Goal: Task Accomplishment & Management: Manage account settings

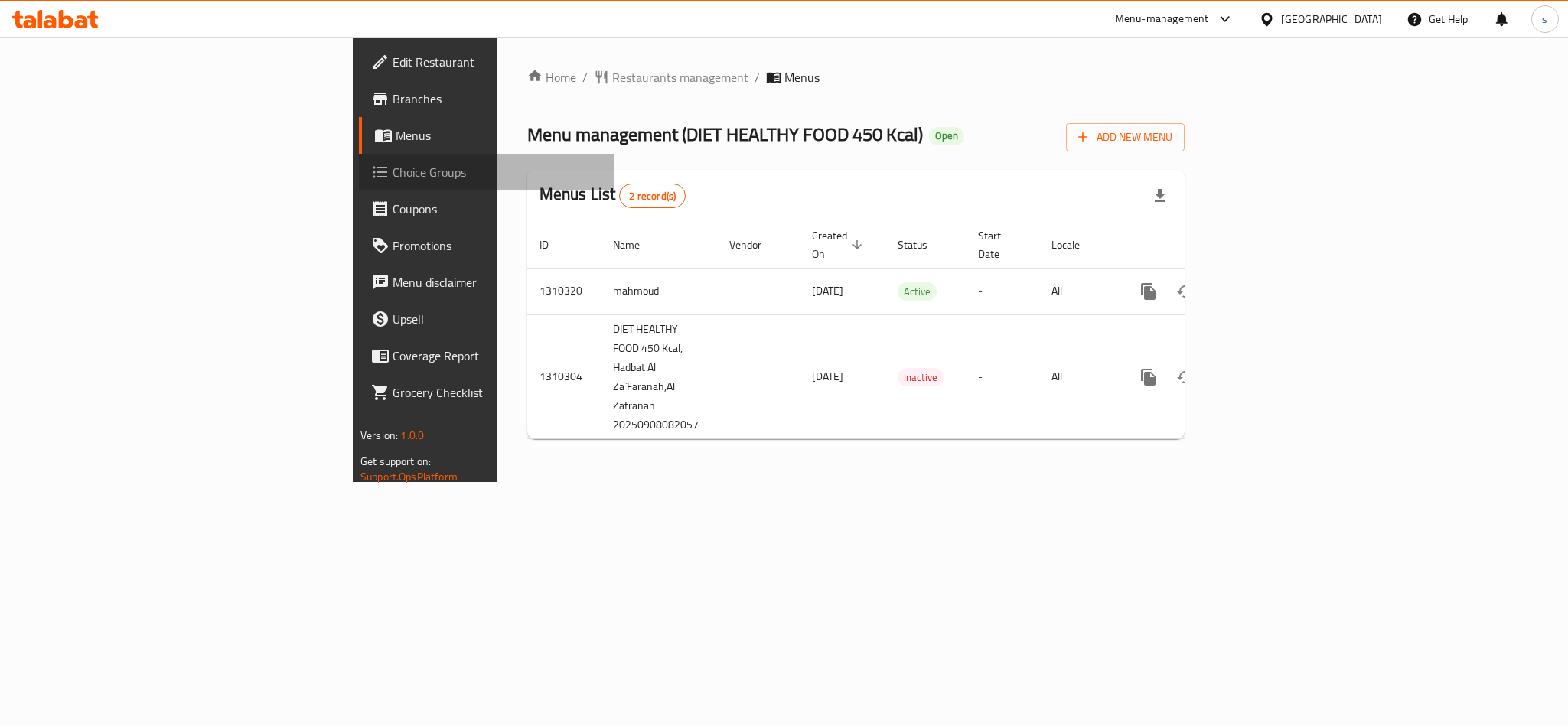
click at [393, 173] on span "Choice Groups" at bounding box center [497, 172] width 210 height 19
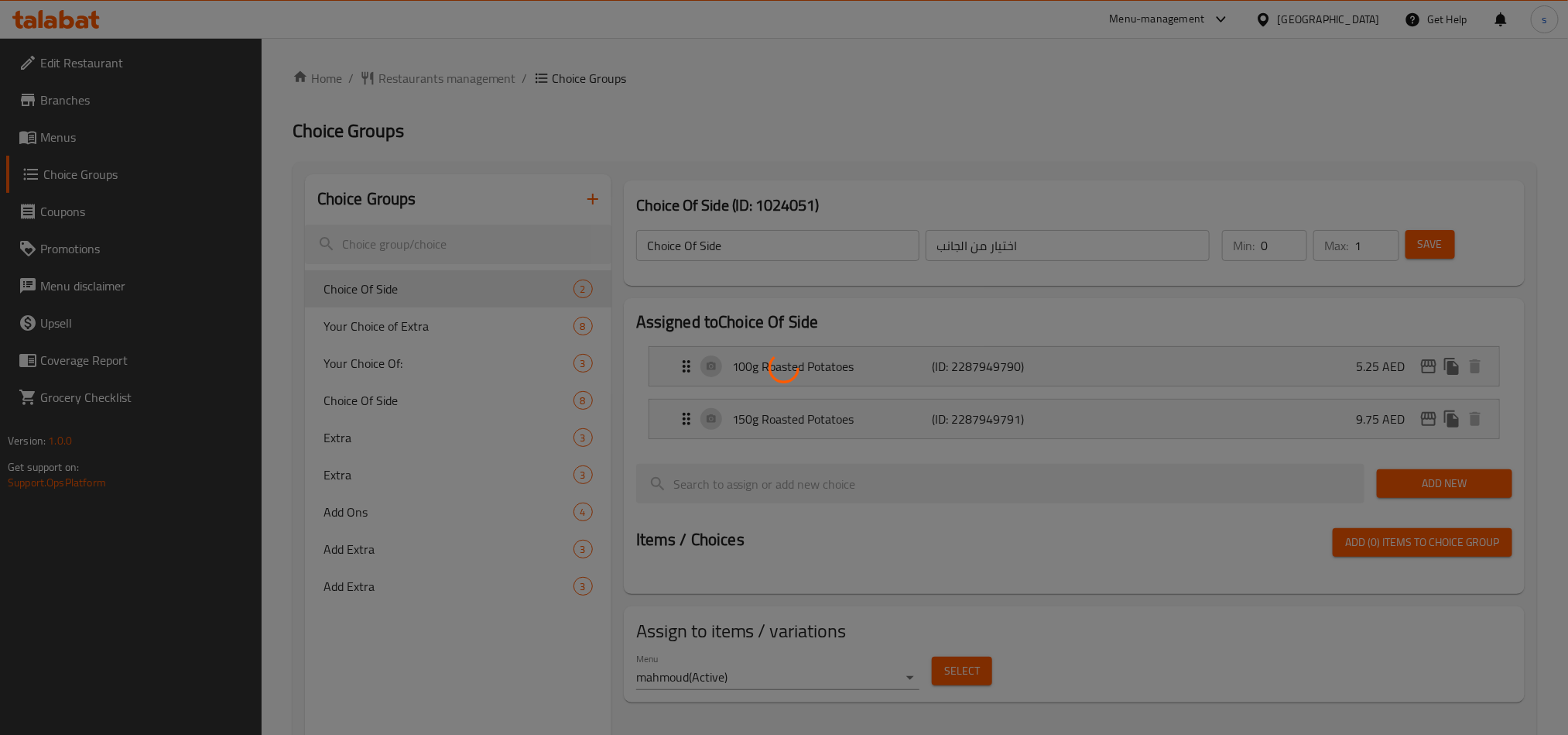
click at [416, 254] on div at bounding box center [784, 367] width 1568 height 735
click at [400, 439] on div at bounding box center [784, 367] width 1568 height 735
click at [432, 228] on div at bounding box center [784, 367] width 1568 height 735
click at [453, 235] on div at bounding box center [784, 367] width 1568 height 735
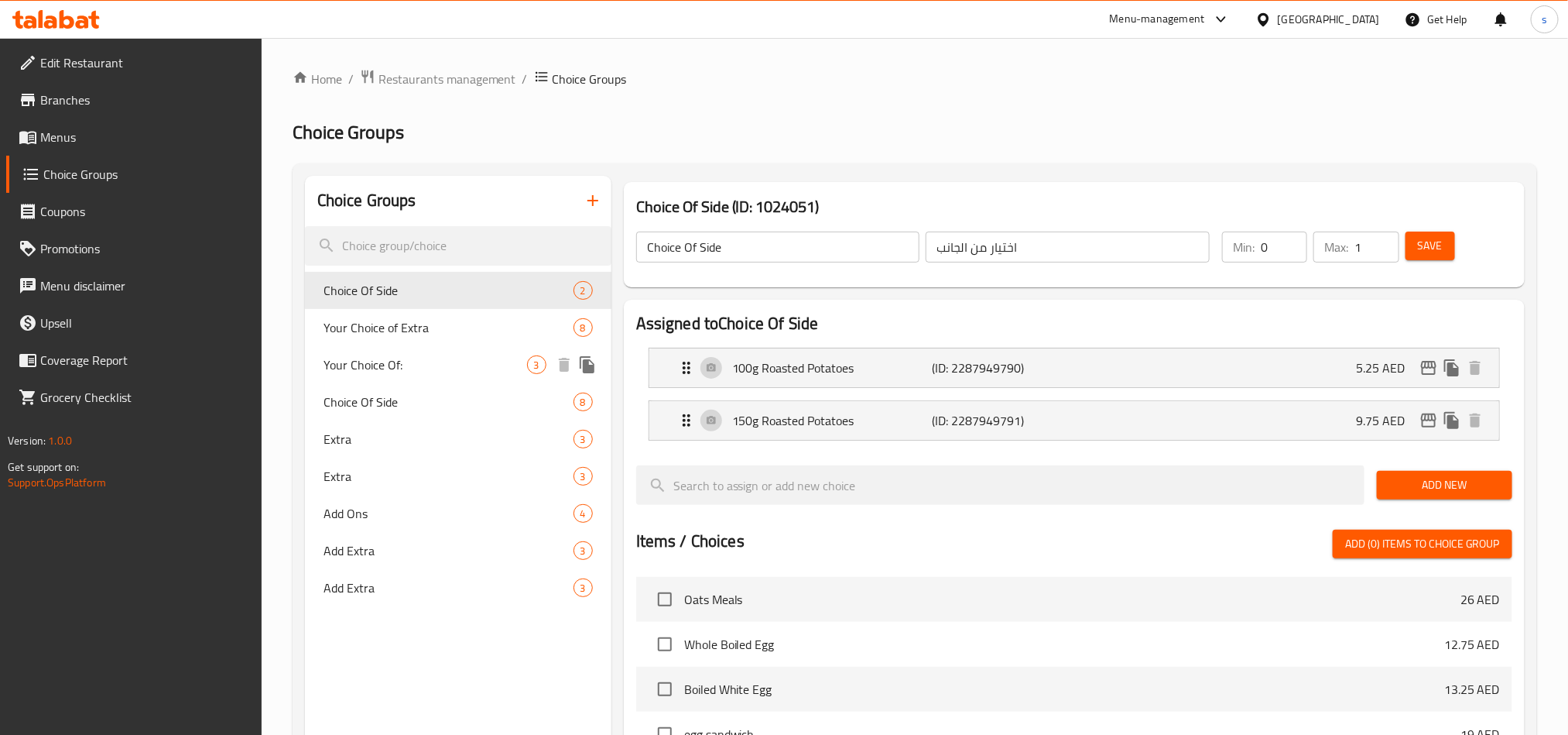
click at [406, 346] on div "Your Choice Of: 3" at bounding box center [459, 364] width 307 height 37
type input "Your Choice Of:"
type input "إختيارك من:"
type input "1"
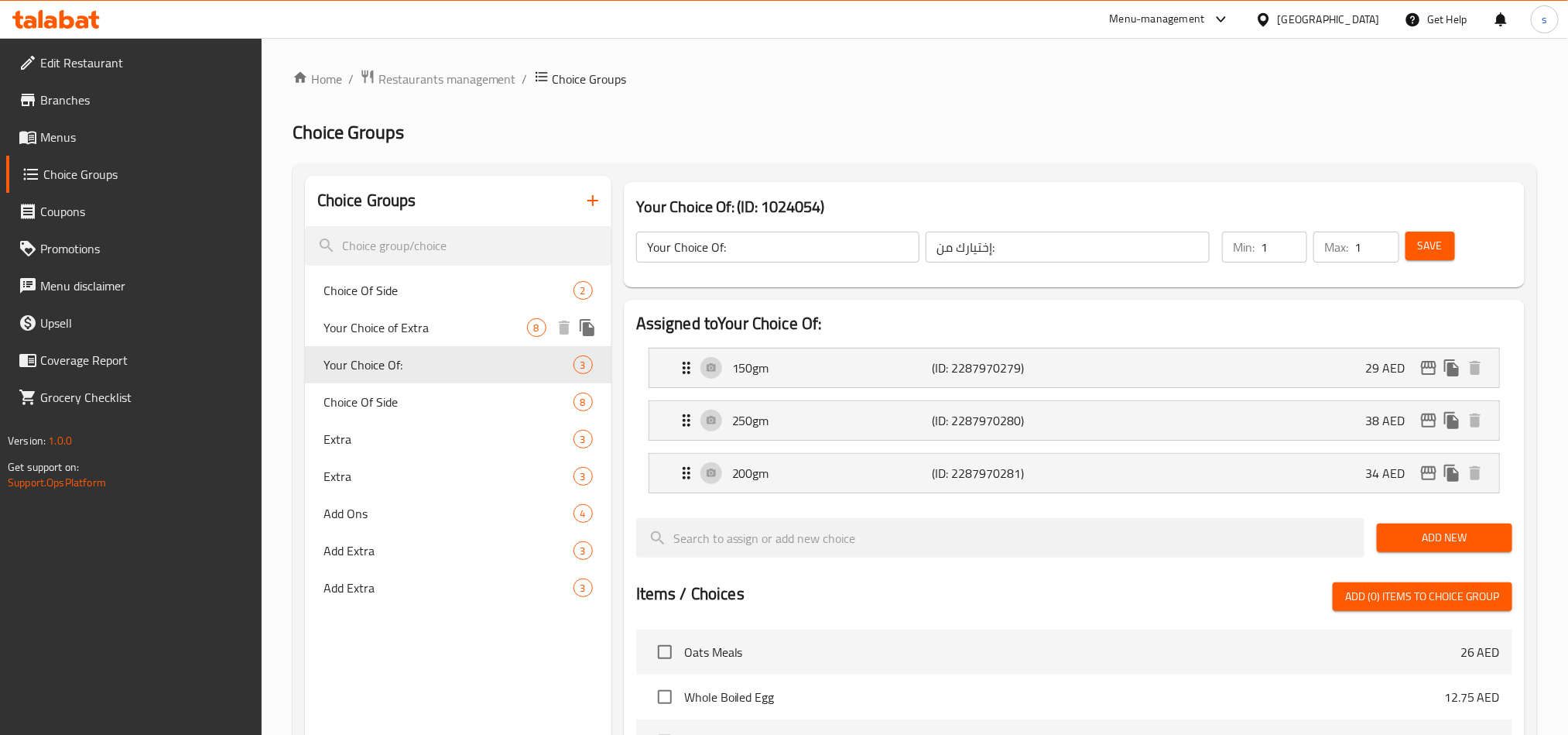
click at [411, 337] on span "Your Choice of Extra" at bounding box center [426, 328] width 203 height 19
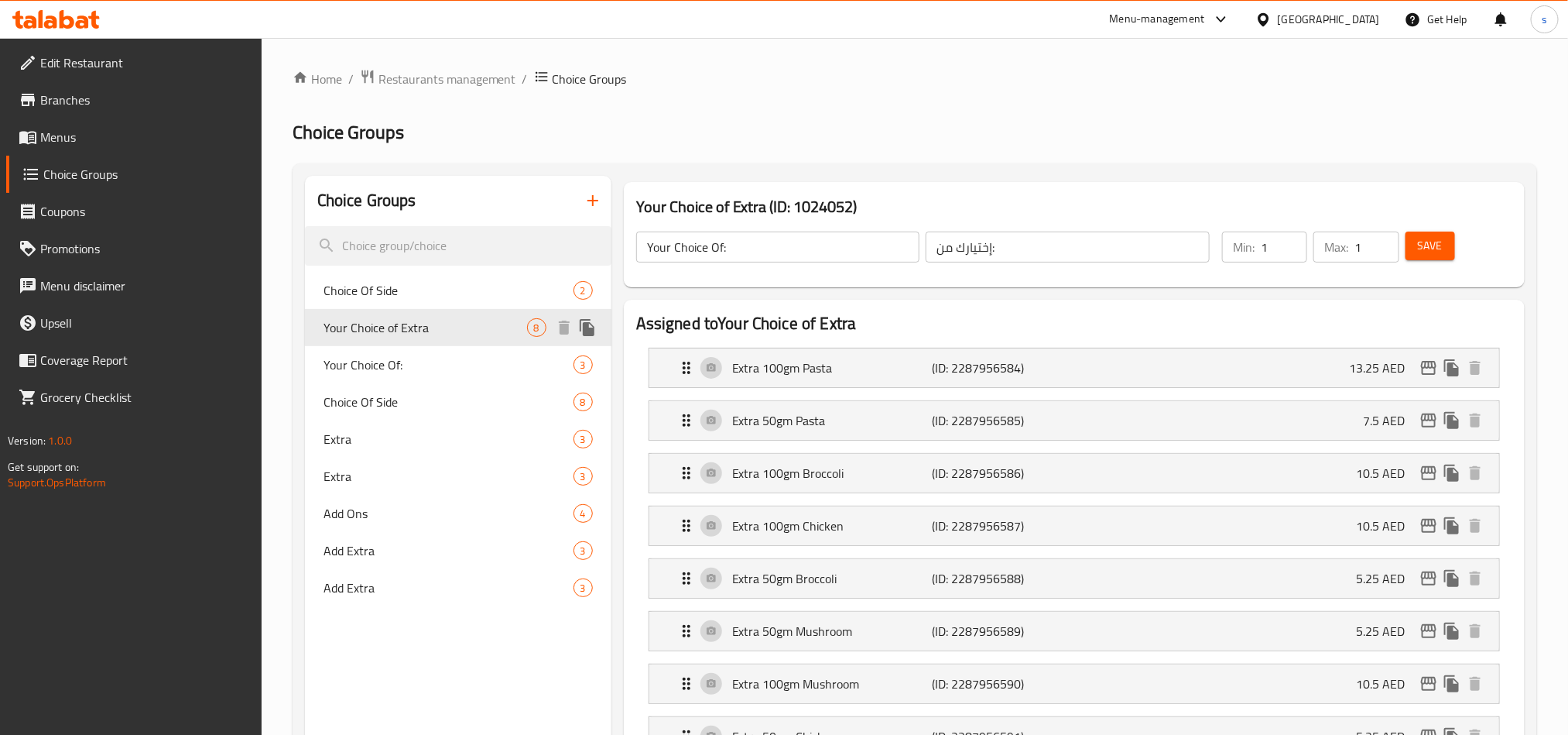
type input "Your Choice of Extra"
type input "اختيارك من الإضافات"
type input "0"
click at [379, 384] on div "Choice Of Side 8" at bounding box center [459, 402] width 307 height 37
type input "Choice Of Side"
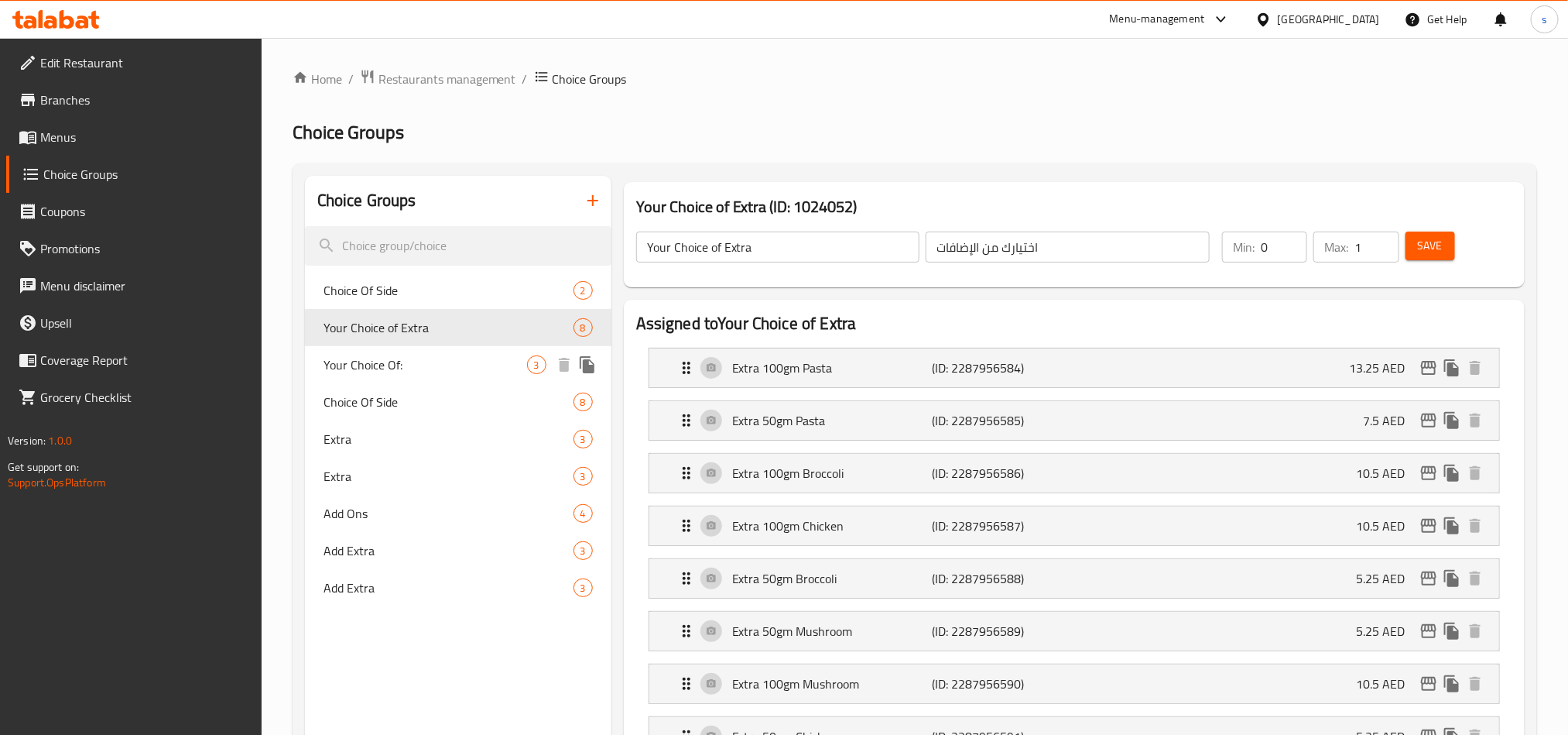
type input "اختيار من جانب"
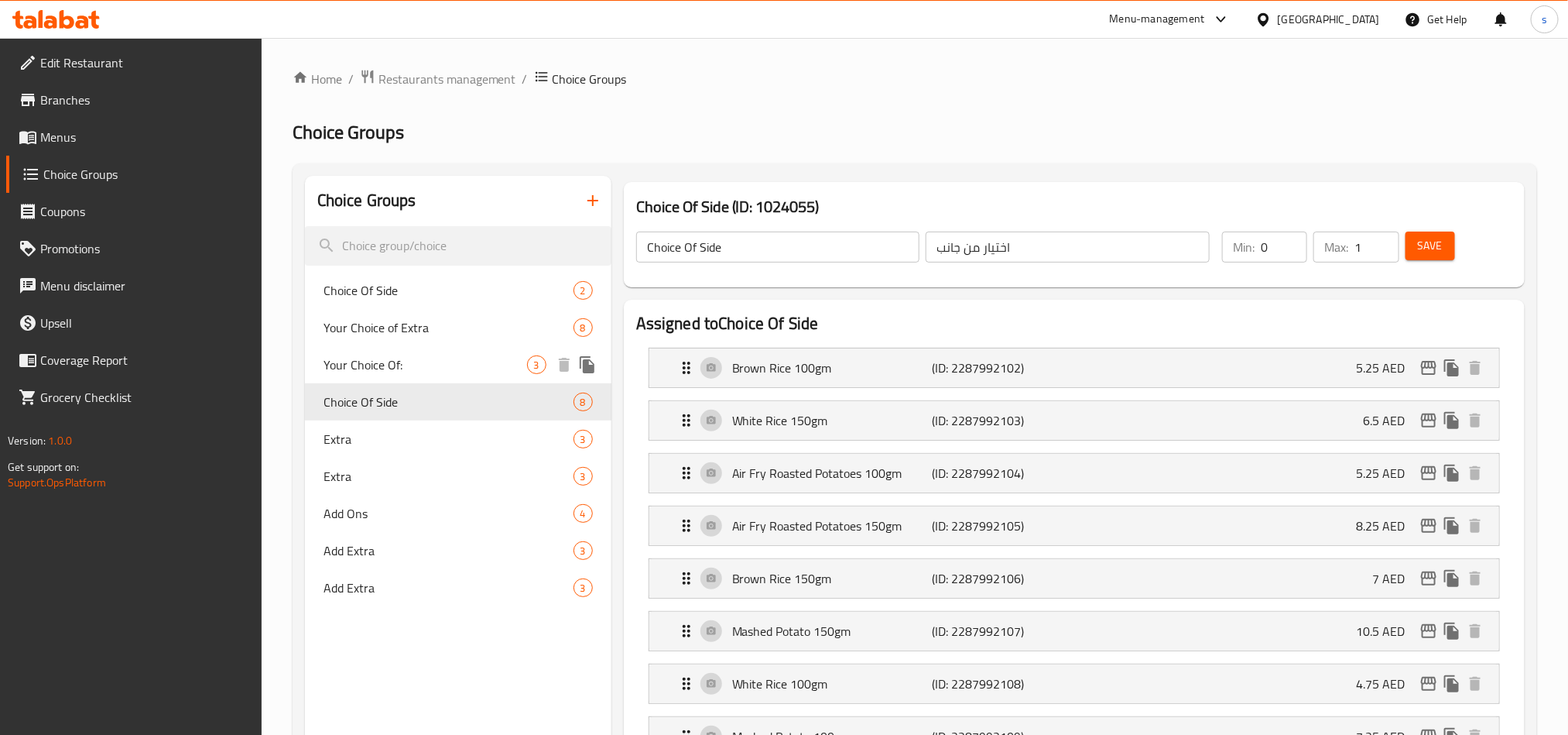
click at [388, 368] on span "Your Choice Of:" at bounding box center [426, 365] width 203 height 19
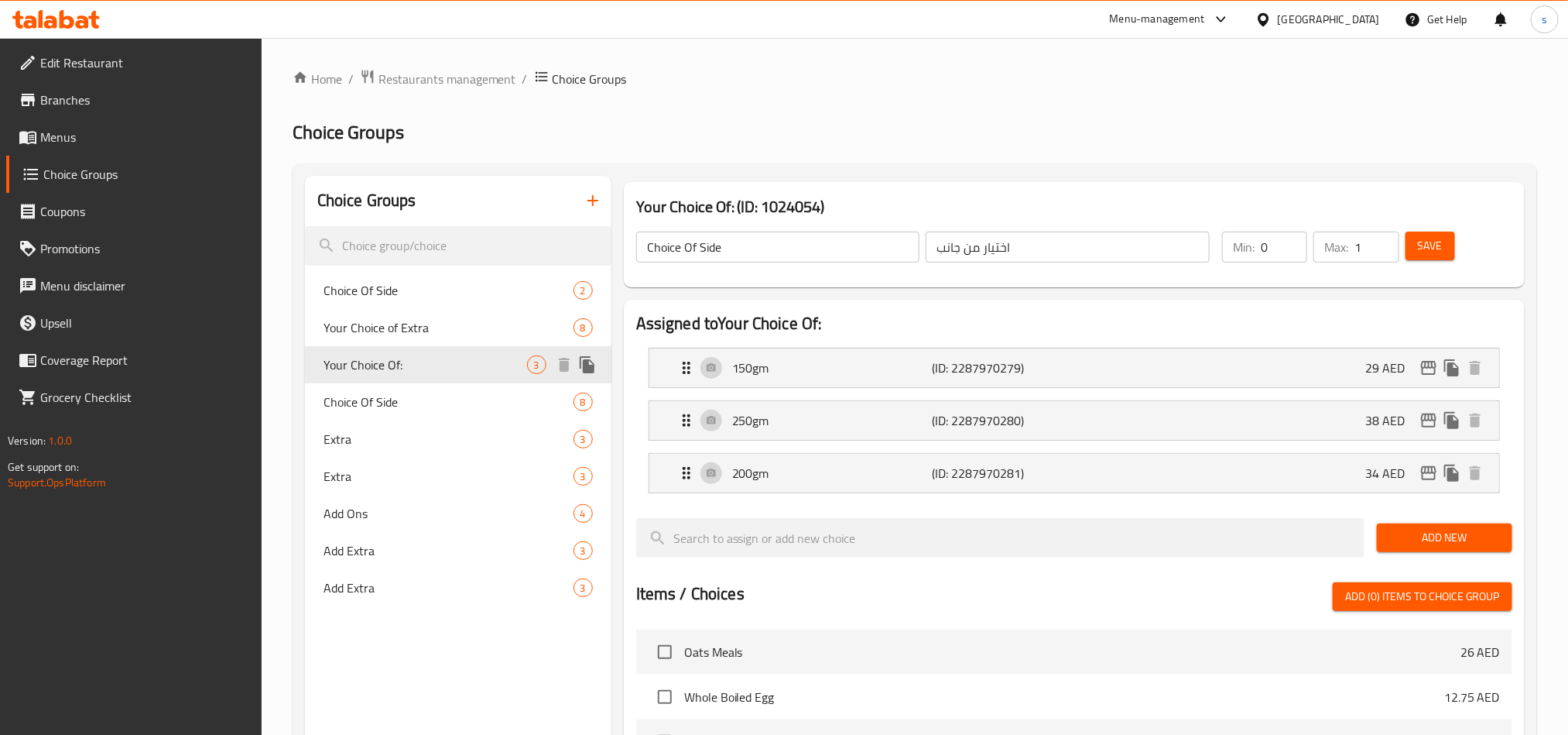
type input "Your Choice Of:"
type input "إختيارك من:"
type input "1"
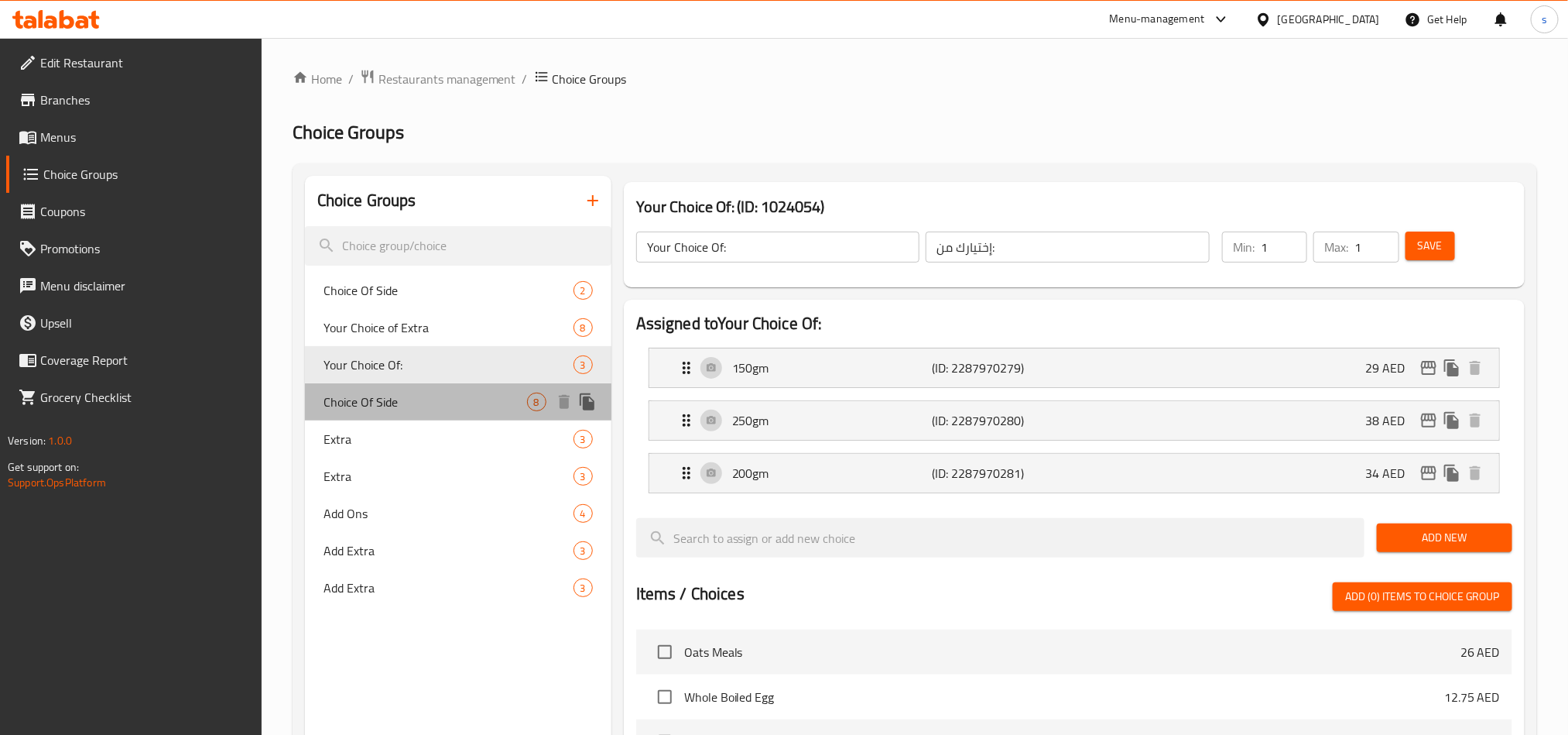
click at [379, 389] on div "Choice Of Side 8" at bounding box center [459, 402] width 307 height 37
type input "Choice Of Side"
type input "اختيار من جانب"
type input "0"
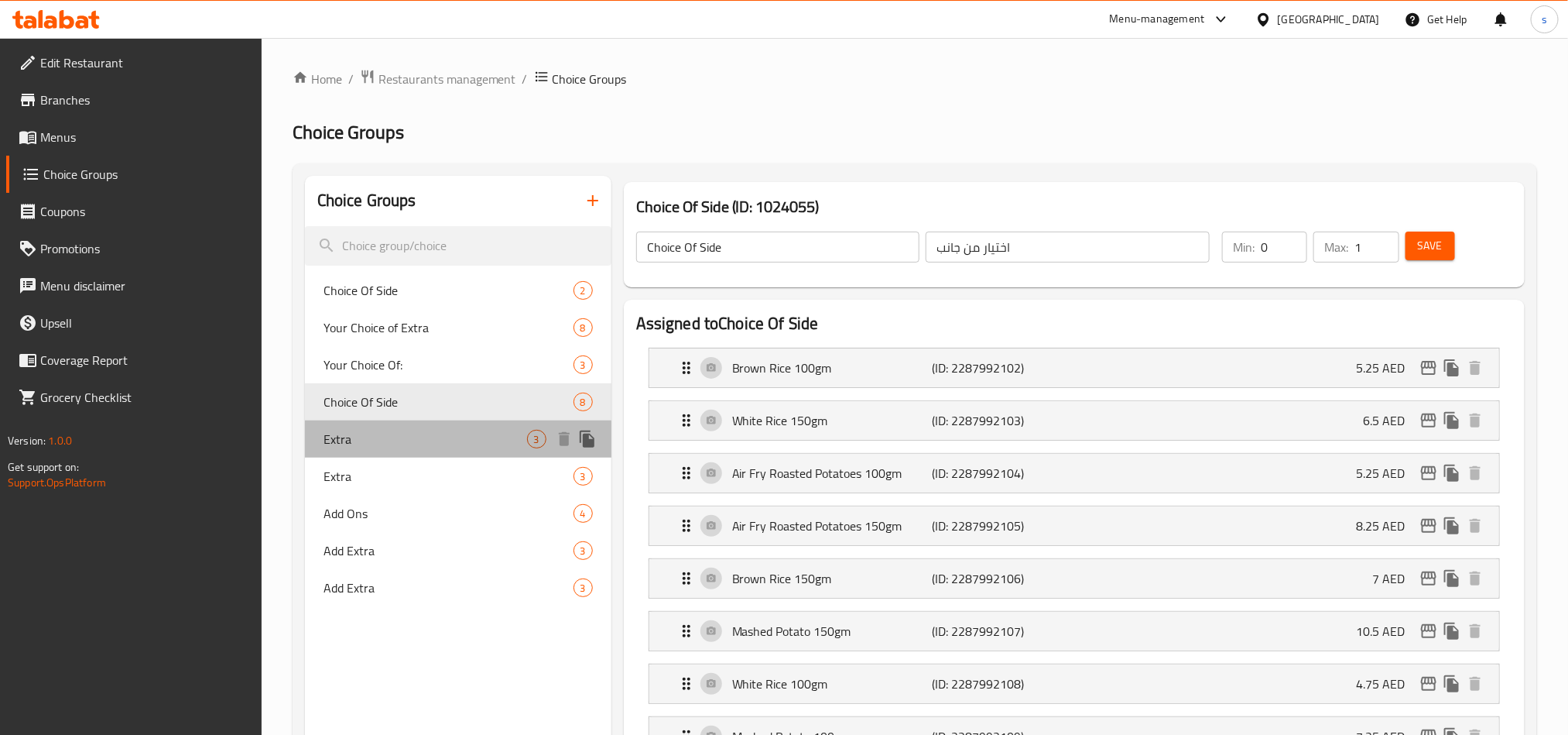
click at [376, 435] on span "Extra" at bounding box center [426, 439] width 203 height 19
type input "Extra"
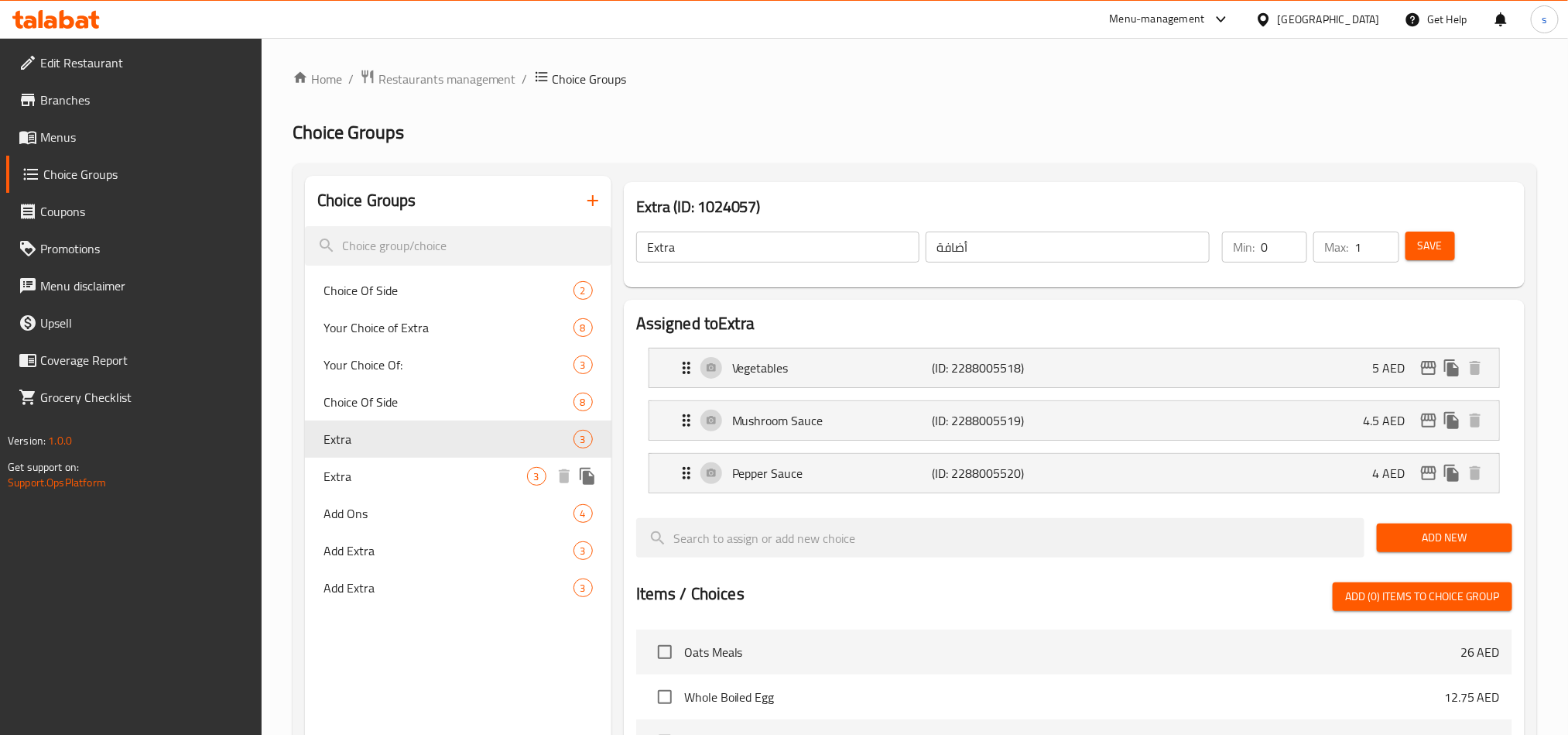
click at [329, 488] on div "Extra 3" at bounding box center [459, 476] width 307 height 37
type input "إضافي"
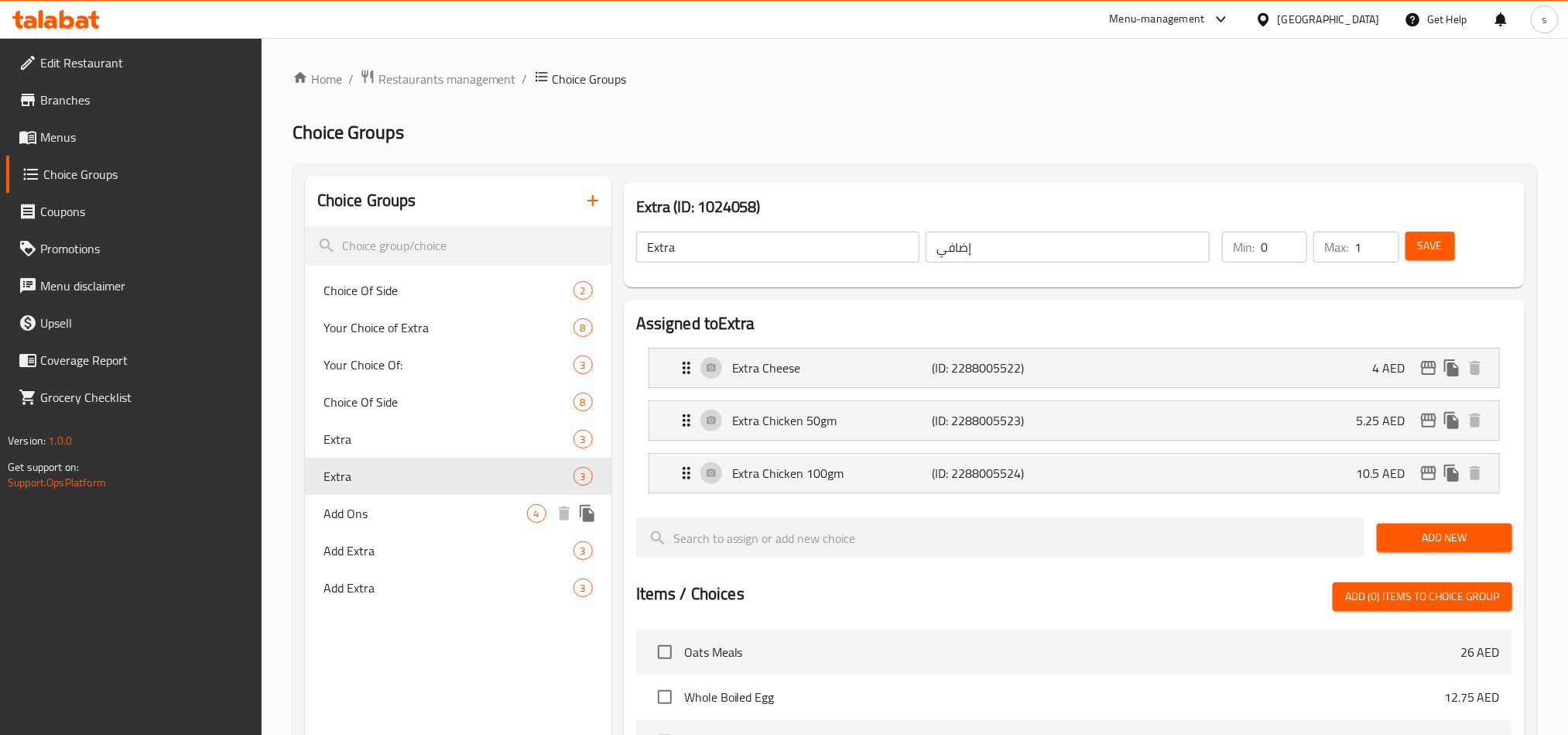
click at [349, 509] on span "Add Ons" at bounding box center [426, 513] width 203 height 19
type input "Add Ons"
type input "اضافات"
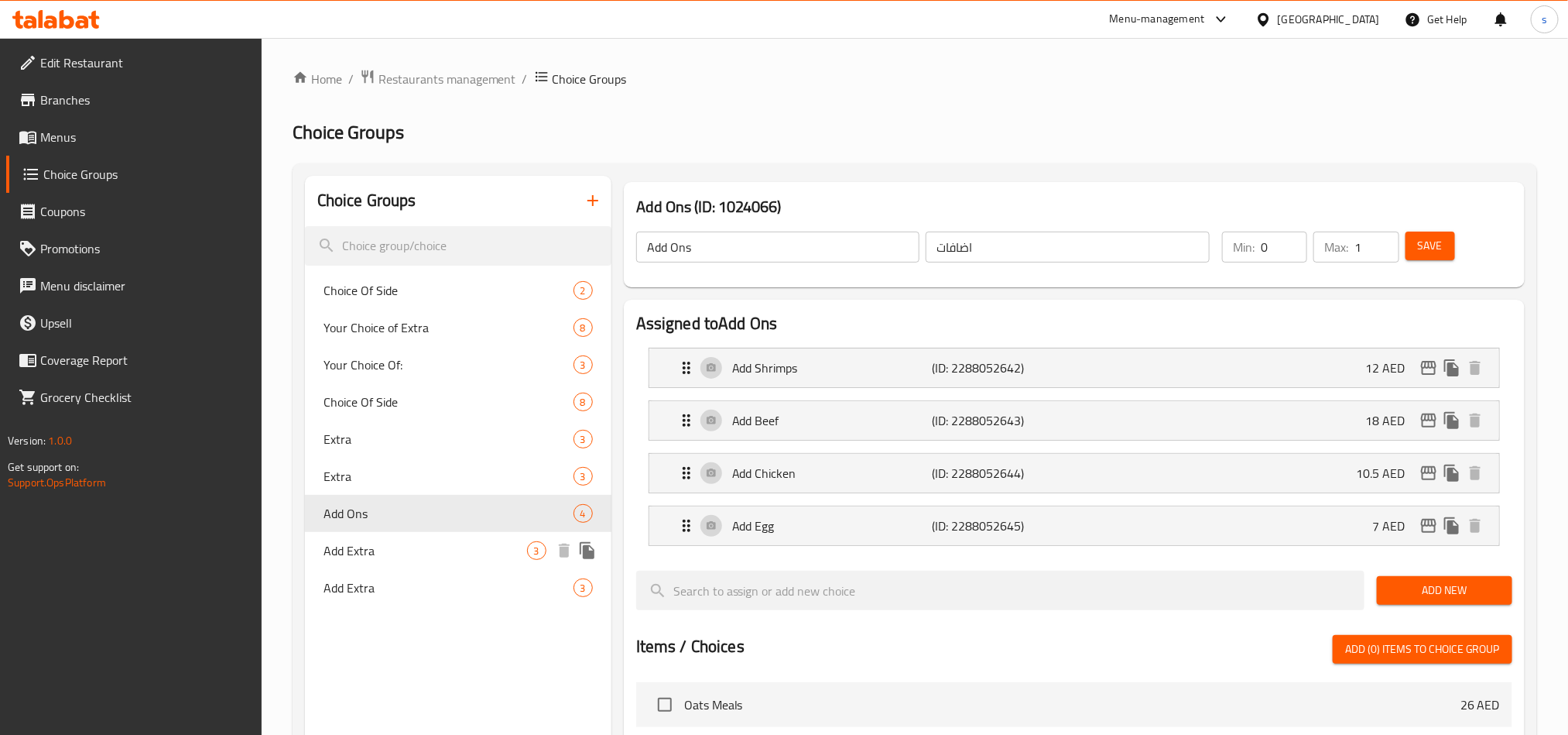
click at [358, 563] on div "Add Extra 3" at bounding box center [459, 550] width 307 height 37
type input "Add Extra"
type input "إضافة إضافيً"
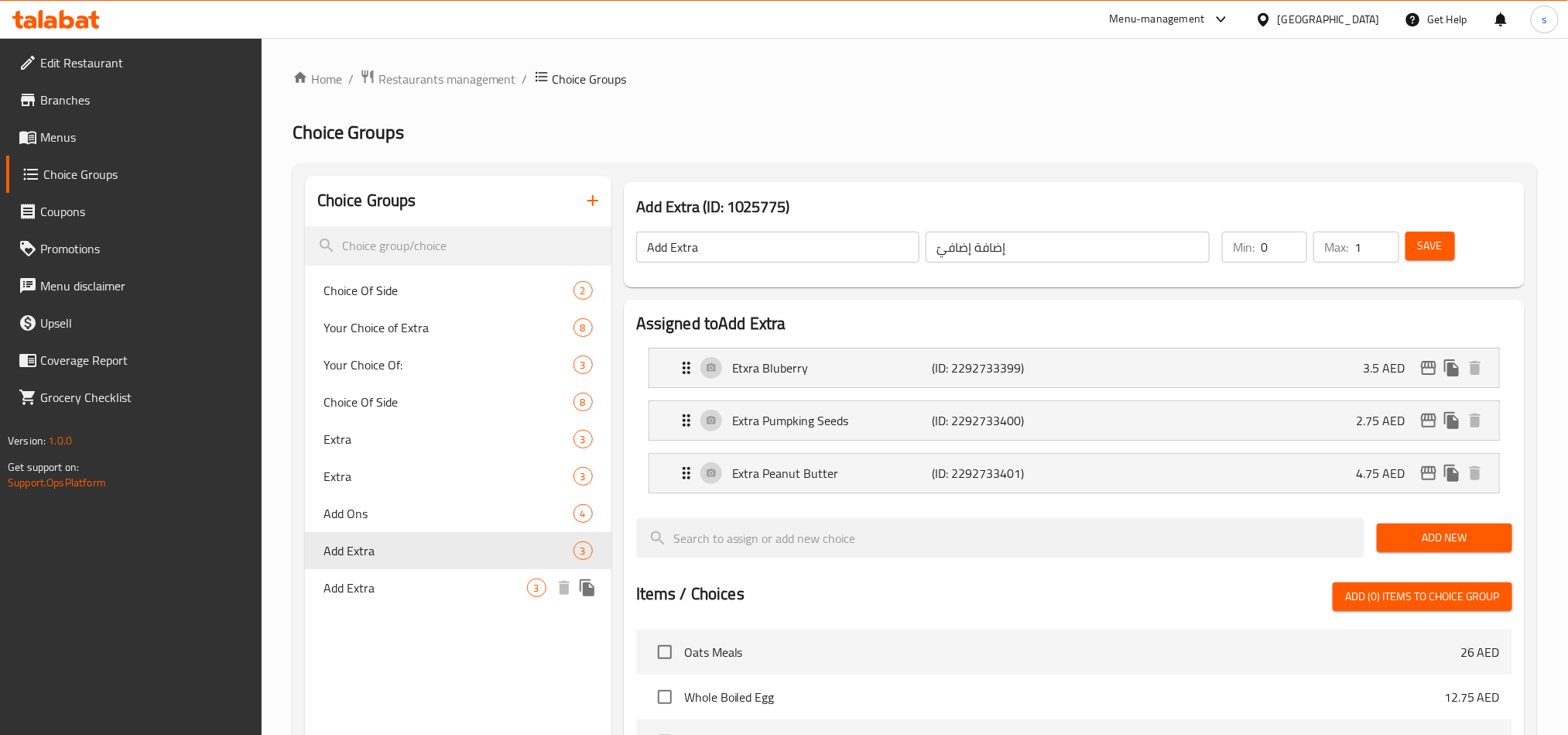
click at [360, 593] on span "Add Extra" at bounding box center [426, 588] width 203 height 19
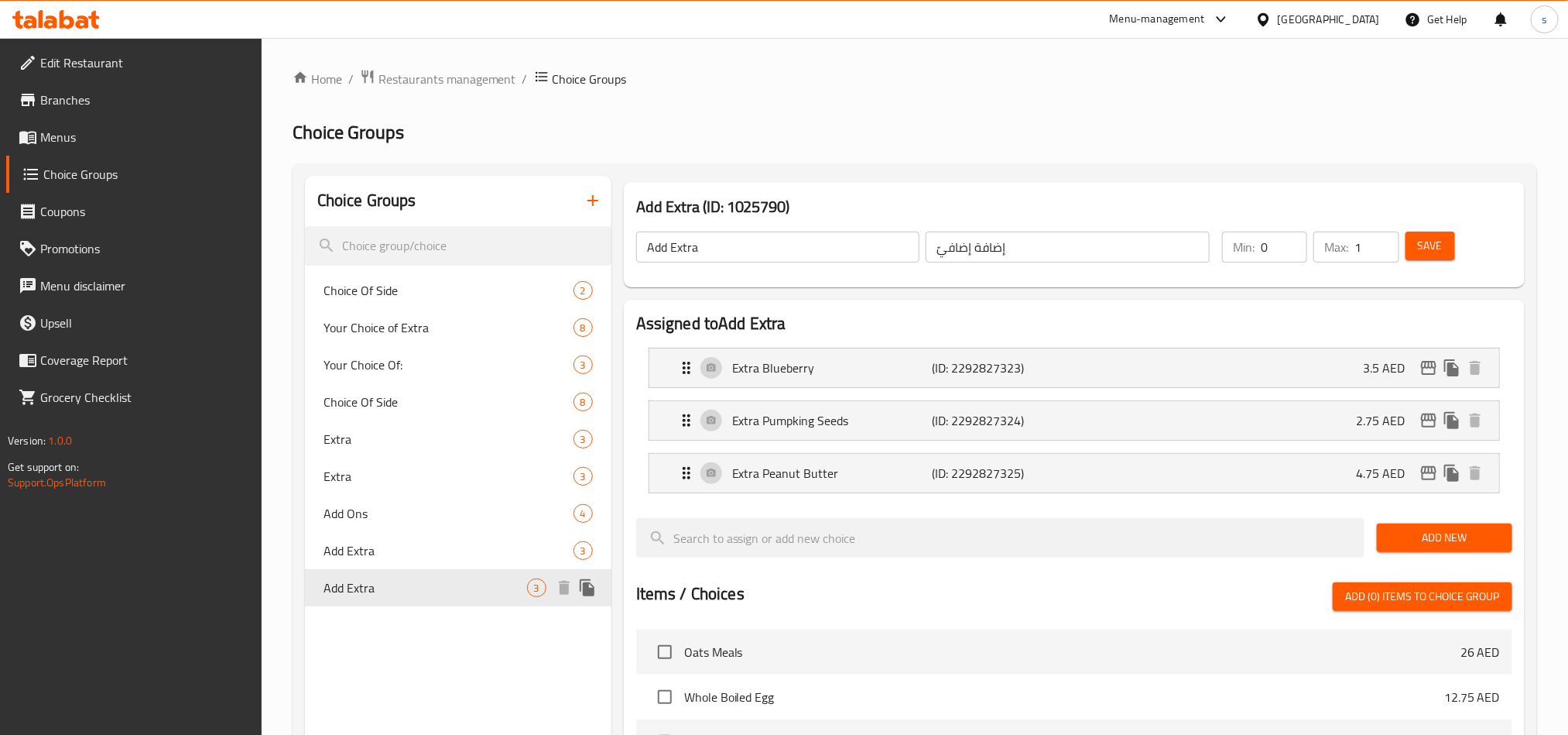
type input "Add Extra"
type input "أضافة"
type input "3"
click at [365, 557] on span "Add Extra" at bounding box center [426, 551] width 203 height 19
type input "Add Extra"
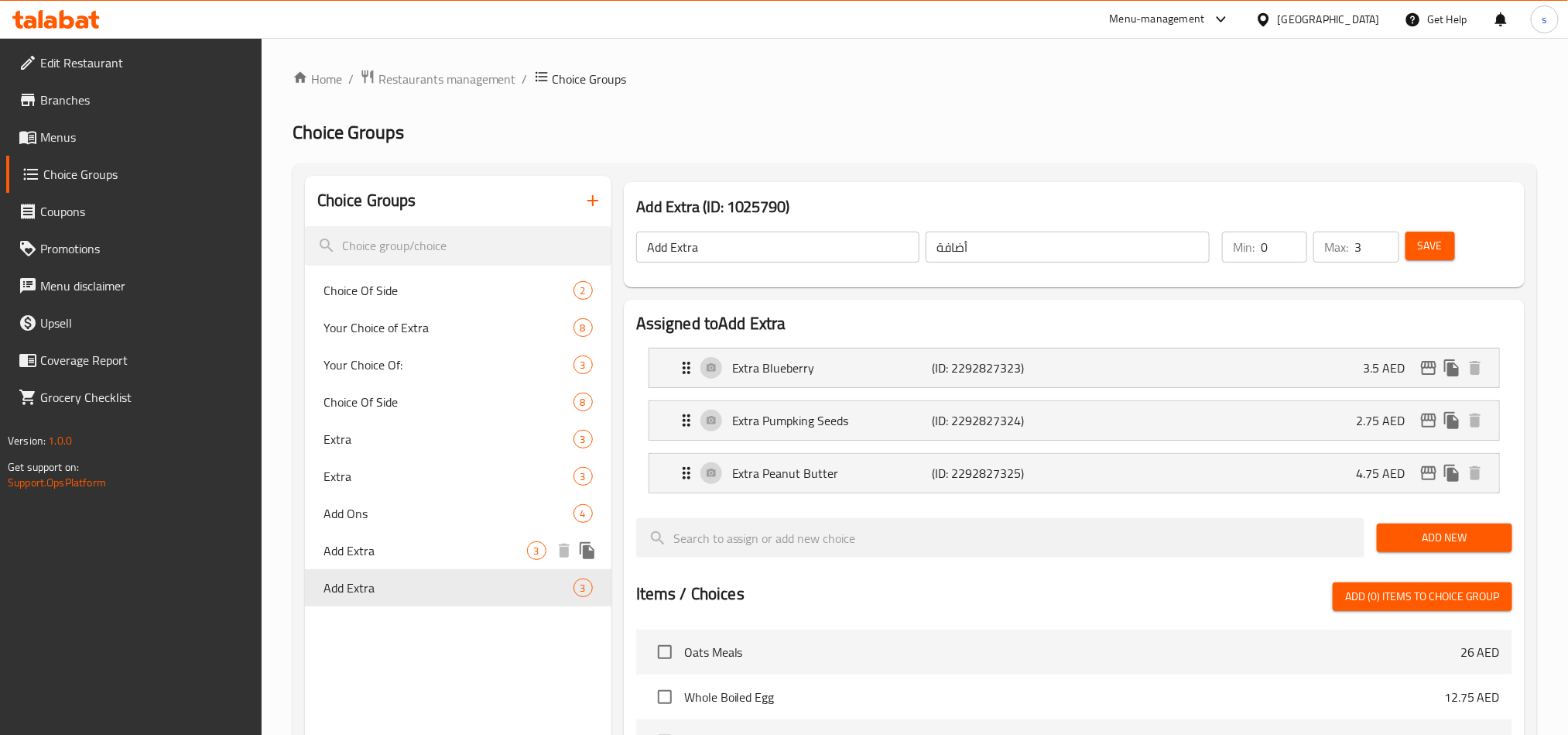
type input "إضافة إضافيً"
type input "1"
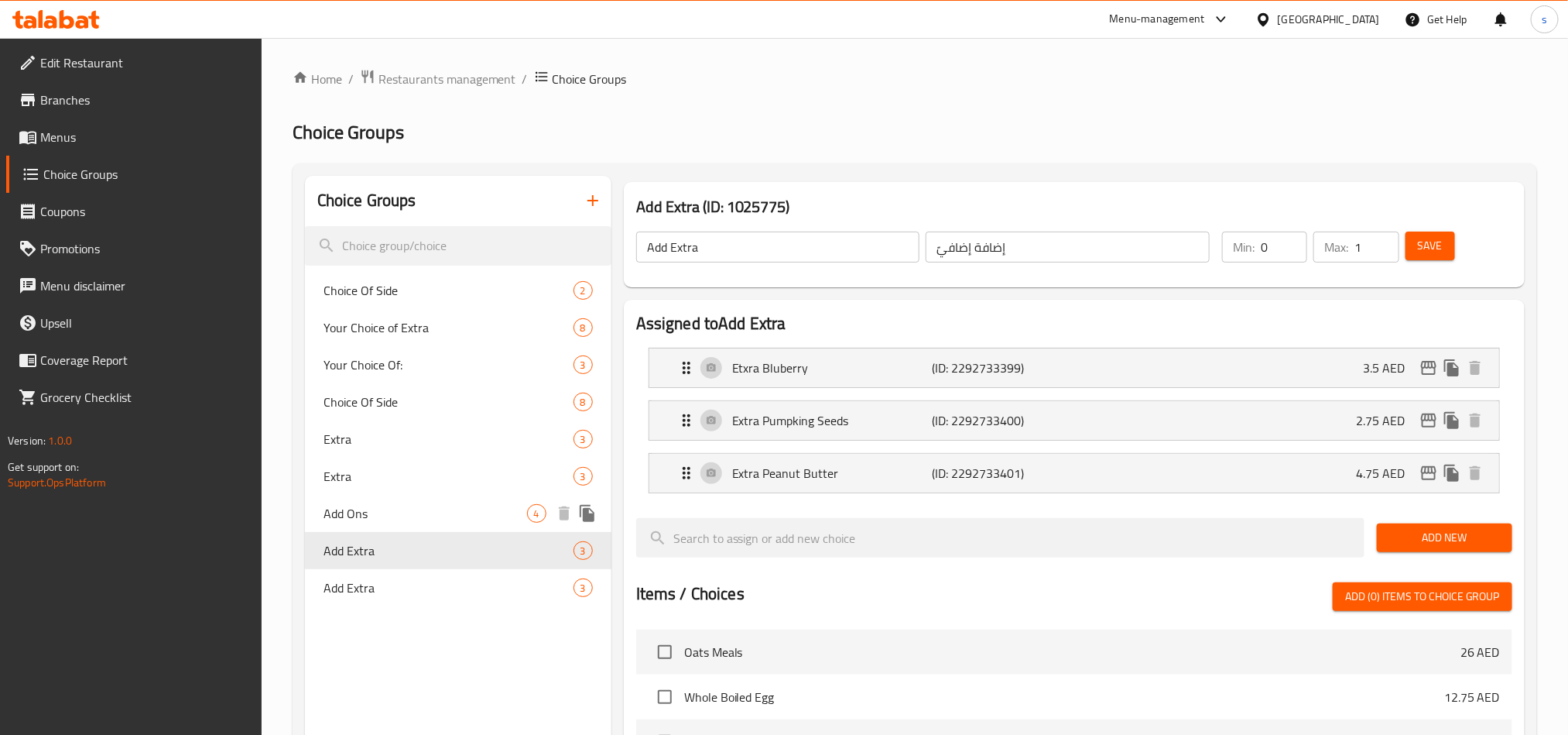
click at [372, 516] on span "Add Ons" at bounding box center [426, 513] width 203 height 19
type input "Add Ons"
type input "اضافات"
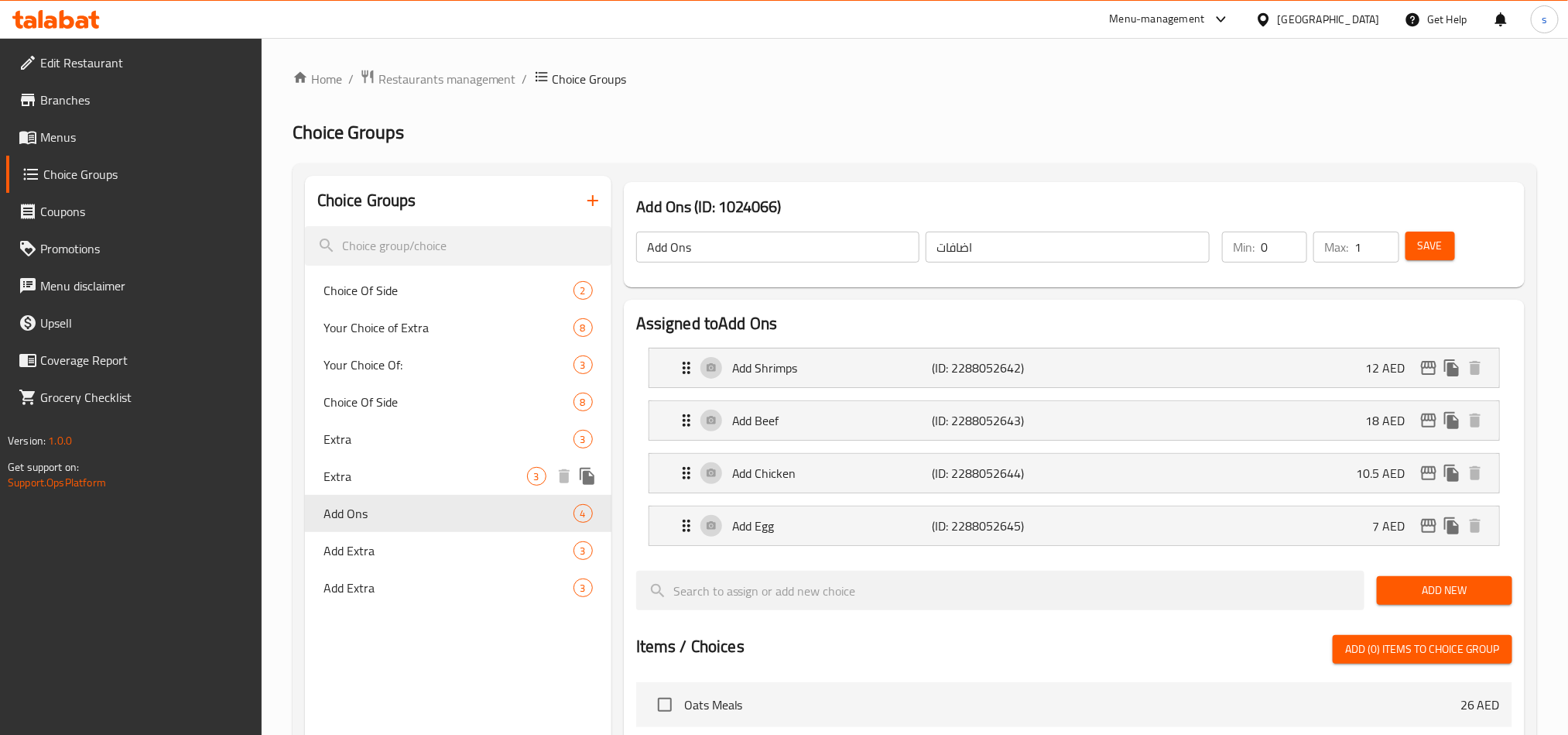
click at [365, 467] on span "Extra" at bounding box center [426, 477] width 203 height 19
type input "Extra"
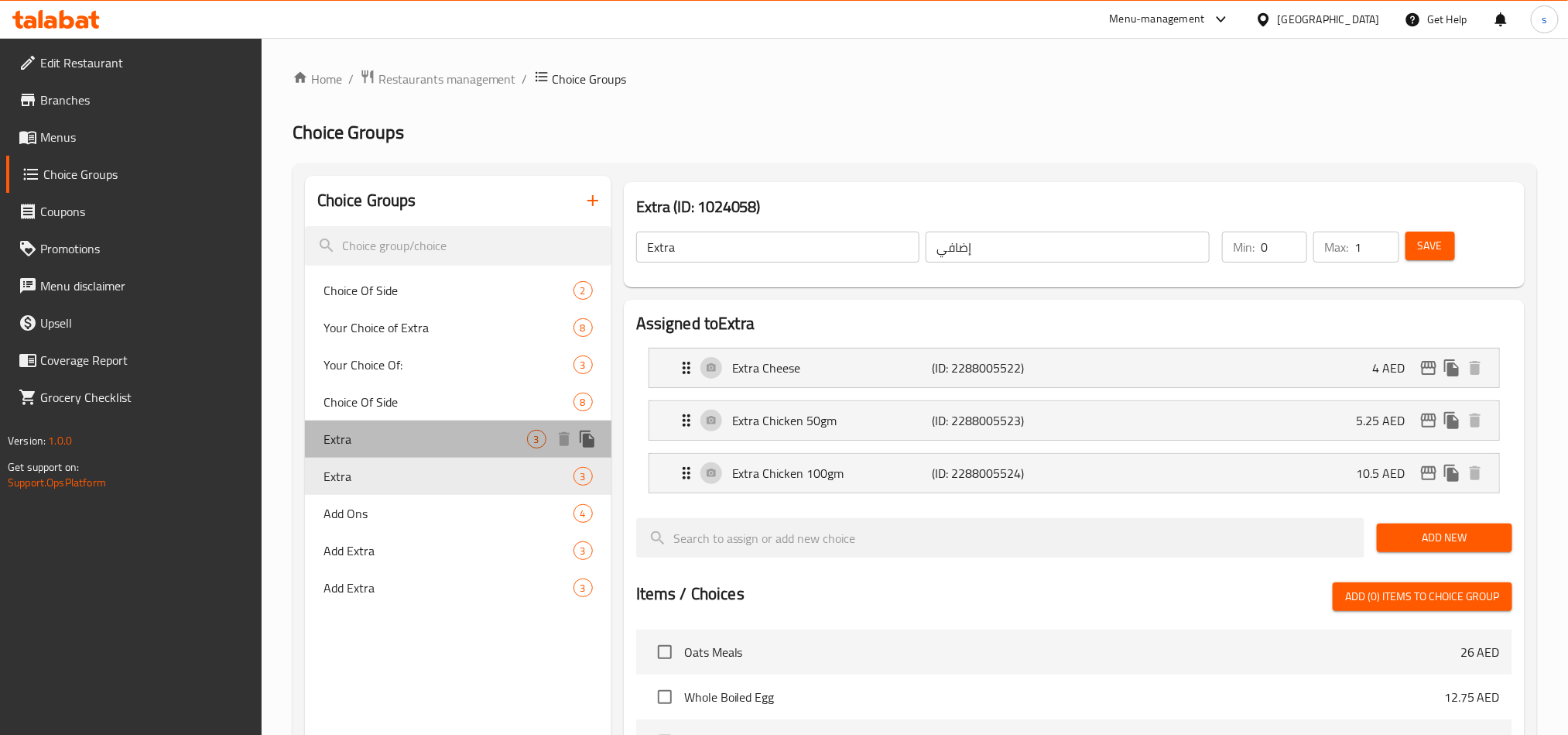
click at [372, 433] on span "Extra" at bounding box center [426, 439] width 203 height 19
type input "أضافة"
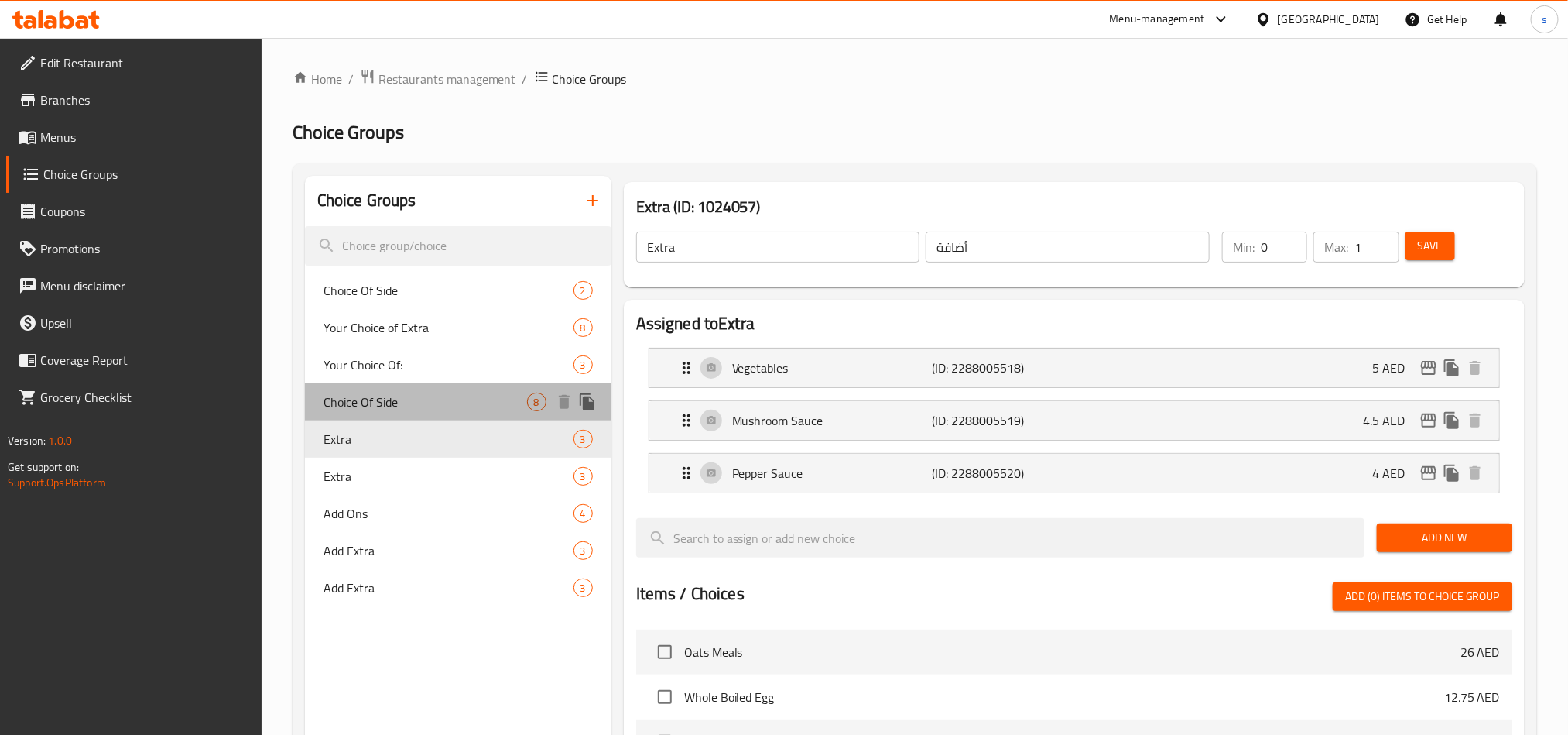
click at [374, 407] on span "Choice Of Side" at bounding box center [426, 402] width 203 height 19
type input "Choice Of Side"
type input "اختيار من جانب"
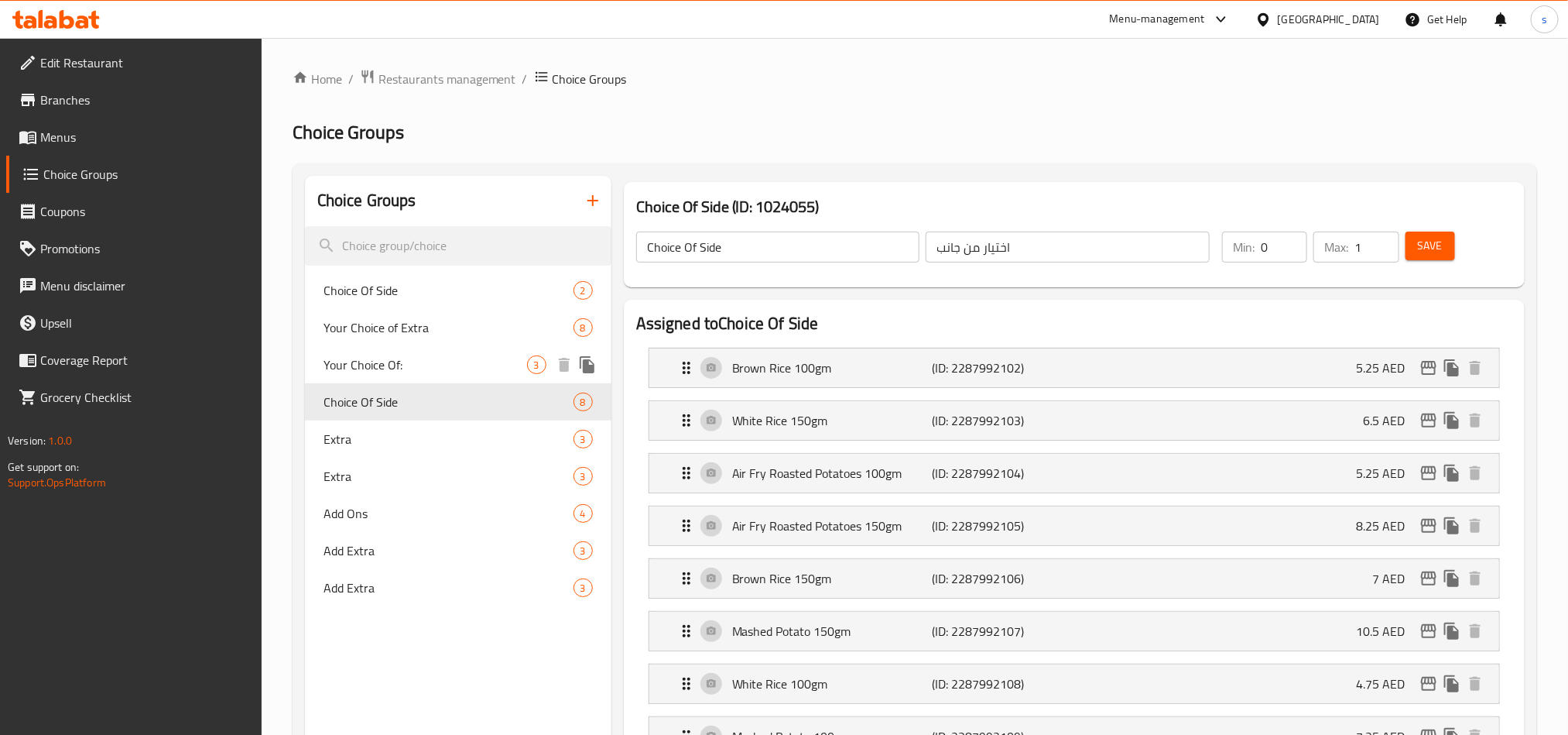
click at [390, 355] on span "Your Choice Of:" at bounding box center [426, 365] width 203 height 19
type input "Your Choice Of:"
type input "إختيارك من:"
type input "1"
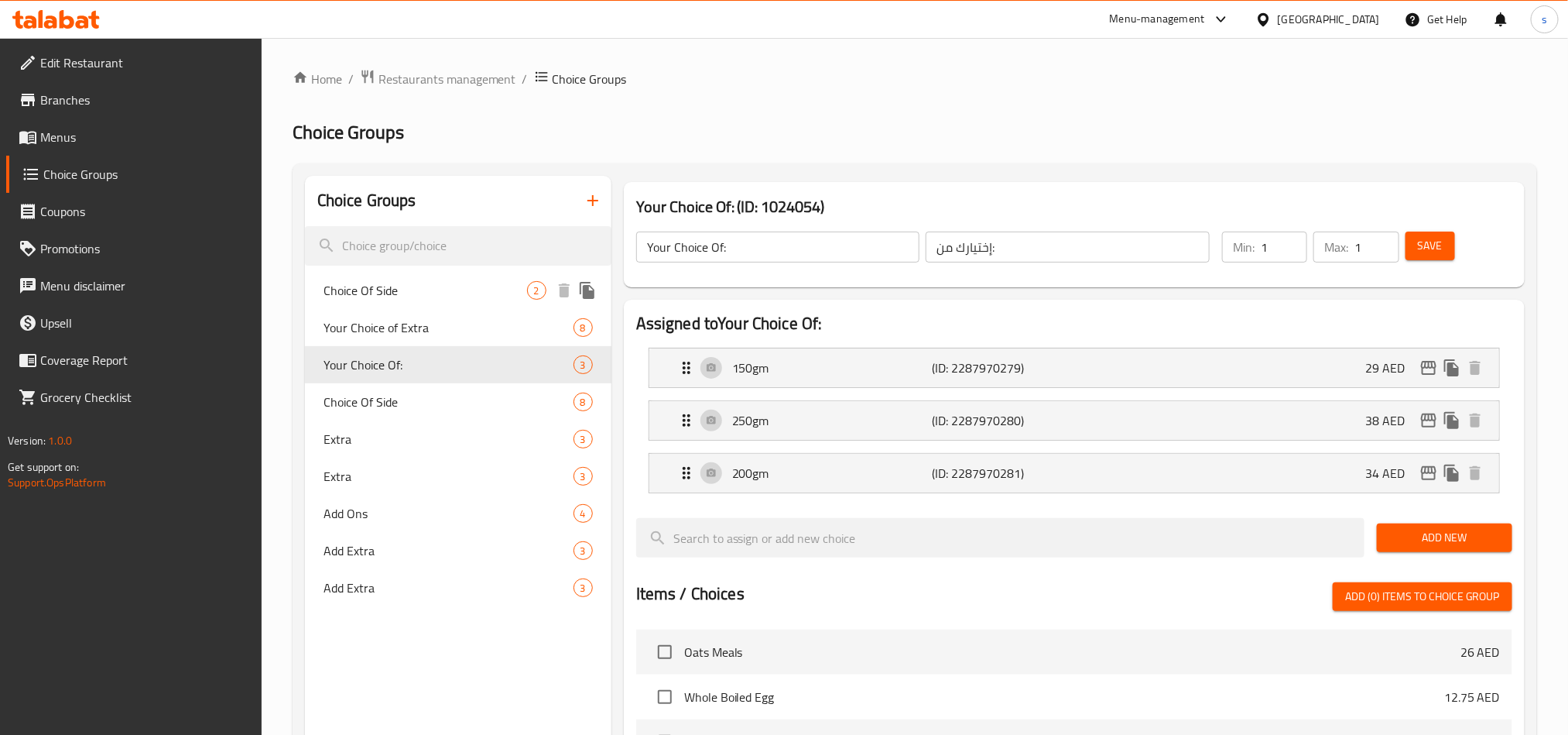
click at [379, 288] on span "Choice Of Side" at bounding box center [426, 290] width 203 height 19
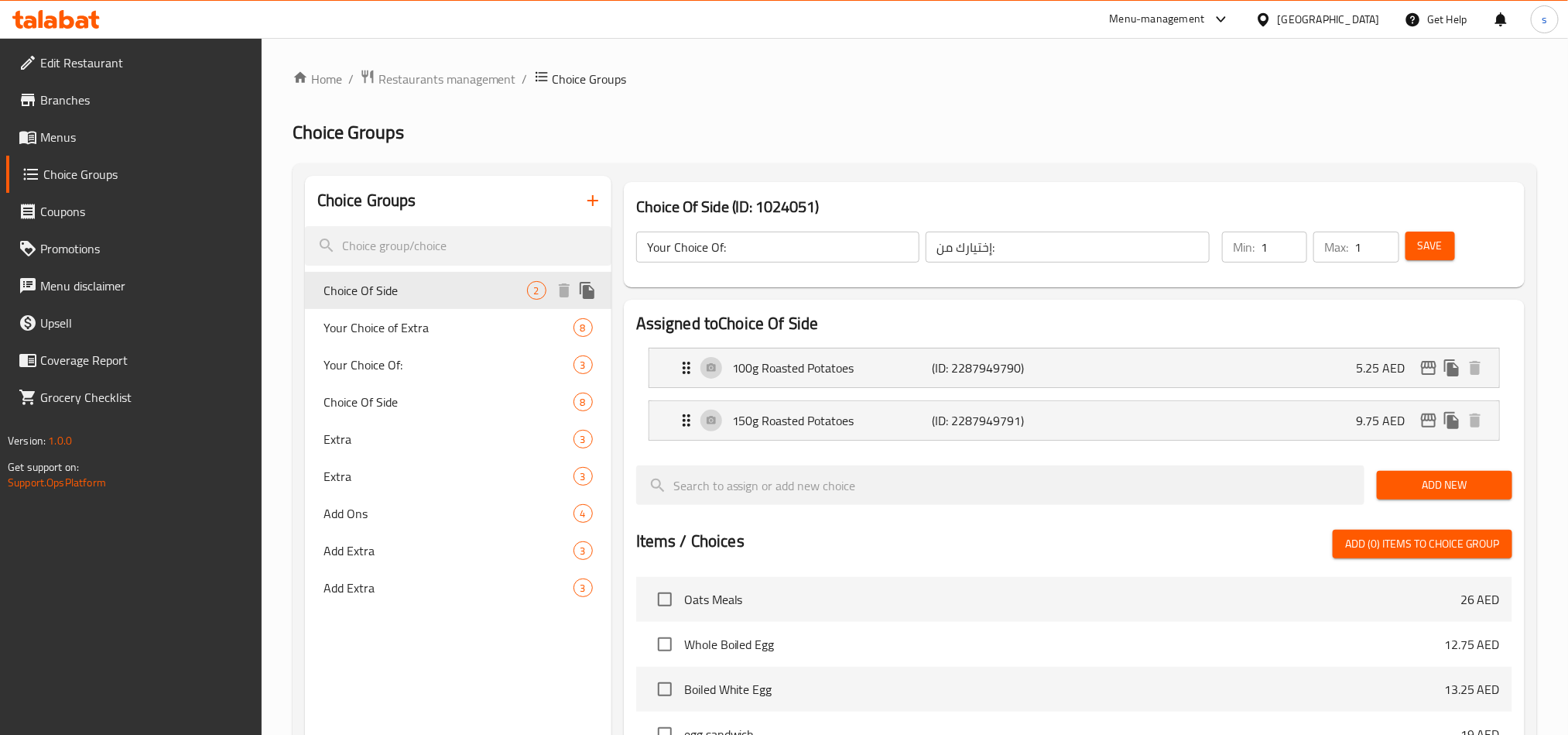
type input "Choice Of Side"
type input "اختيار من الجانب"
type input "0"
click at [432, 74] on span "Restaurants management" at bounding box center [448, 79] width 138 height 19
